Goal: Task Accomplishment & Management: Complete application form

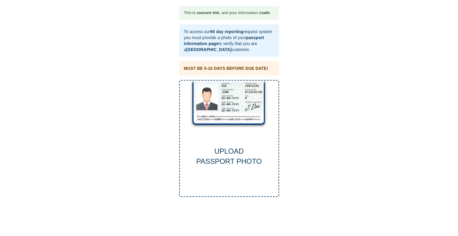
click at [240, 164] on div "UPLOAD PASSPORT PHOTO" at bounding box center [229, 156] width 99 height 21
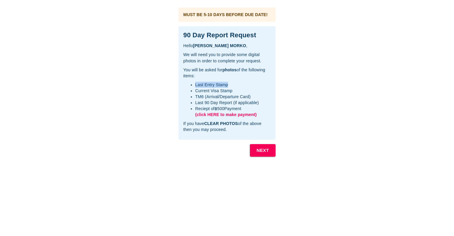
drag, startPoint x: 229, startPoint y: 84, endPoint x: 193, endPoint y: 82, distance: 35.6
click at [193, 82] on ul "Last Entry Stamp Current Visa Stamp TM6 (Arrival/Departure Card) Last 90 Day Re…" at bounding box center [226, 100] width 87 height 36
click at [187, 93] on ul "Last Entry Stamp Current Visa Stamp TM6 (Arrival/Departure Card) Last 90 Day Re…" at bounding box center [226, 100] width 87 height 36
drag, startPoint x: 196, startPoint y: 88, endPoint x: 255, endPoint y: 95, distance: 60.2
click at [255, 95] on ul "Last Entry Stamp Current Visa Stamp TM6 (Arrival/Departure Card) Last 90 Day Re…" at bounding box center [226, 100] width 87 height 36
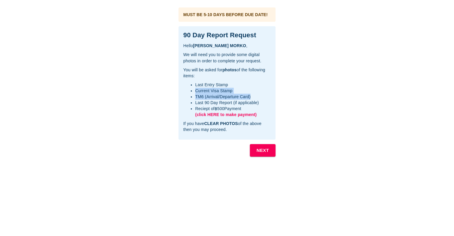
click at [255, 95] on li "TM6 (Arrival/Departure Card)" at bounding box center [233, 97] width 76 height 6
drag, startPoint x: 255, startPoint y: 95, endPoint x: 261, endPoint y: 105, distance: 11.1
click at [261, 105] on ul "Last Entry Stamp Current Visa Stamp TM6 (Arrival/Departure Card) Last 90 Day Re…" at bounding box center [226, 100] width 87 height 36
click at [243, 113] on span "(click HERE to make payment)" at bounding box center [225, 114] width 61 height 5
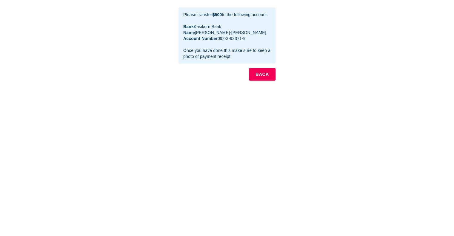
drag, startPoint x: 265, startPoint y: 73, endPoint x: 342, endPoint y: 70, distance: 76.7
click at [340, 70] on div "This is a secure link , and your information is safe . Hello JUHA PETRI MORKO ,…" at bounding box center [227, 184] width 442 height 357
click at [264, 73] on b "BACK" at bounding box center [261, 74] width 13 height 8
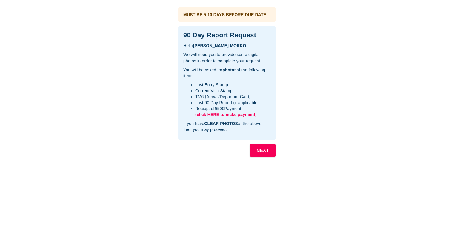
drag, startPoint x: 261, startPoint y: 150, endPoint x: 266, endPoint y: 192, distance: 41.9
click at [267, 191] on div "MUST BE 5-10 DAYS BEFORE DUE DATE! 90 Day Report Request Hello JUHA PETRI MORKO…" at bounding box center [226, 184] width 103 height 360
click at [269, 149] on button "NEXT" at bounding box center [263, 150] width 26 height 13
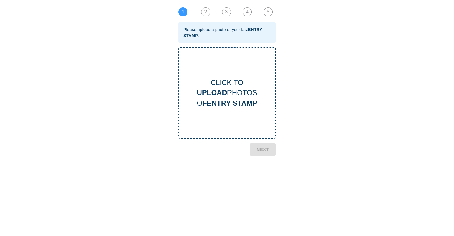
click at [221, 83] on div "CLICK TO UPLOAD PHOTOS OF ENTRY STAMP" at bounding box center [227, 93] width 96 height 31
click at [266, 199] on b "NEXT" at bounding box center [262, 199] width 13 height 8
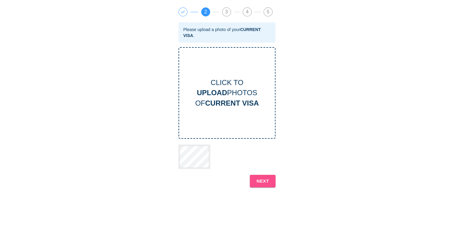
click at [264, 181] on b "NEXT" at bounding box center [262, 181] width 13 height 8
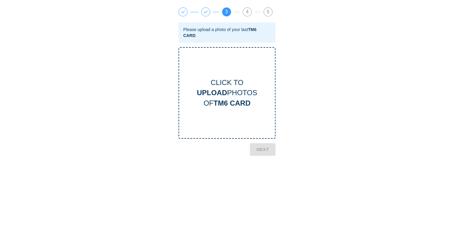
click at [227, 74] on div "CLICK TO UPLOAD PHOTOS OF TM6 CARD" at bounding box center [226, 93] width 97 height 92
click at [258, 199] on b "NEXT" at bounding box center [262, 199] width 13 height 8
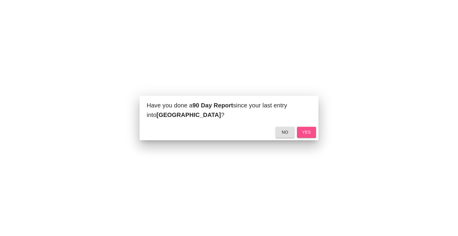
click at [307, 132] on span "yes" at bounding box center [307, 132] width 10 height 7
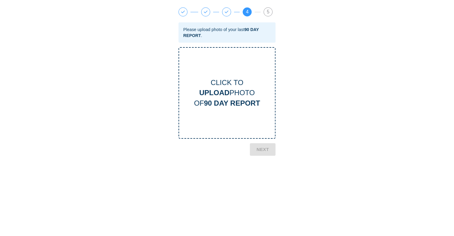
click at [226, 95] on b "UPLOAD" at bounding box center [214, 93] width 30 height 8
click at [271, 183] on button "NEXT" at bounding box center [263, 181] width 26 height 13
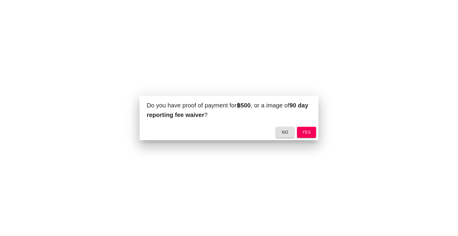
click at [310, 132] on span "yes" at bounding box center [307, 132] width 10 height 7
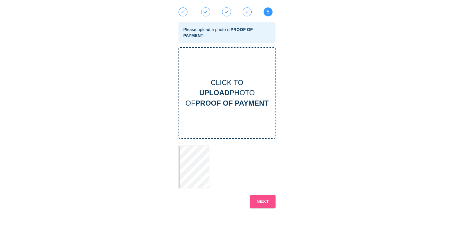
click at [272, 203] on button "NEXT" at bounding box center [263, 201] width 26 height 13
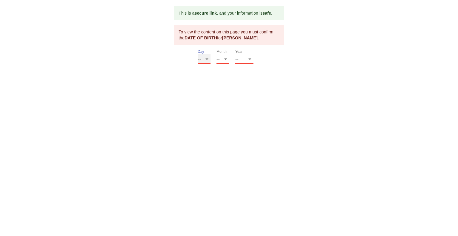
click at [209, 58] on select "-- 01 02 03 04 05 06 07 08 09 10 11 12 13 14 15 16 17 18 19 20 21 22 23 24 25 2…" at bounding box center [204, 59] width 13 height 10
select select "27"
click at [198, 54] on select "-- 01 02 03 04 05 06 07 08 09 10 11 12 13 14 15 16 17 18 19 20 21 22 23 24 25 2…" at bounding box center [204, 59] width 13 height 10
click at [224, 59] on select "-- 01 02 03 04 05 06 07 08 09 10 11 12" at bounding box center [223, 59] width 13 height 10
select select "08"
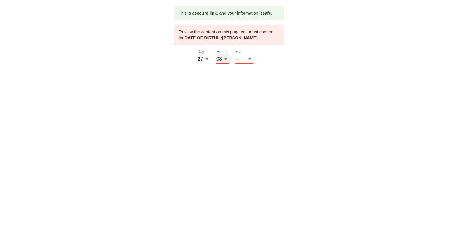
click at [217, 54] on select "-- 01 02 03 04 05 06 07 08 09 10 11 12" at bounding box center [223, 59] width 13 height 10
click at [245, 58] on select "-- 2025 2024 2023 2022 2021 2020 2019 2018 2017 2016 2015 2014 2013 2012 2011 2…" at bounding box center [244, 59] width 18 height 10
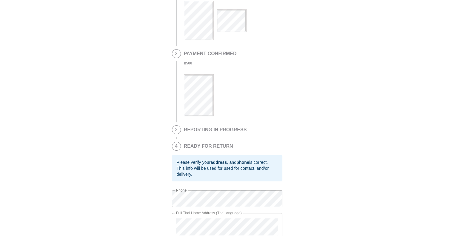
scroll to position [113, 0]
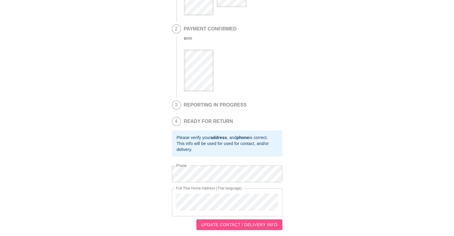
click at [251, 225] on span "UPDATE CONTACT / DELIVERY INFO" at bounding box center [239, 224] width 76 height 7
